Goal: Find specific page/section: Find specific page/section

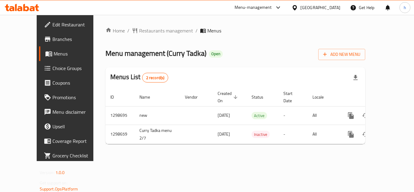
click at [52, 65] on span "Choice Groups" at bounding box center [76, 68] width 48 height 7
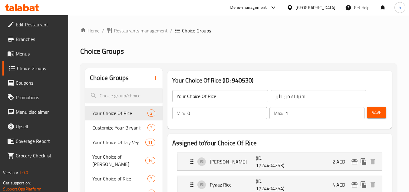
click at [133, 31] on span "Restaurants management" at bounding box center [141, 30] width 54 height 7
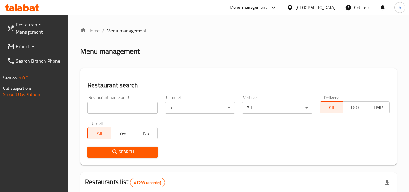
click at [316, 9] on div "[GEOGRAPHIC_DATA]" at bounding box center [316, 7] width 40 height 7
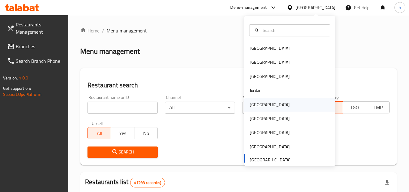
click at [259, 103] on div "[GEOGRAPHIC_DATA]" at bounding box center [270, 105] width 50 height 14
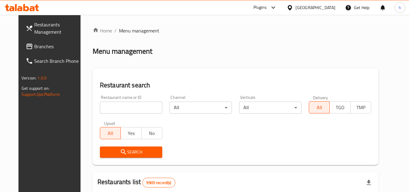
click at [39, 48] on span "Branches" at bounding box center [58, 46] width 48 height 7
